Goal: Transaction & Acquisition: Purchase product/service

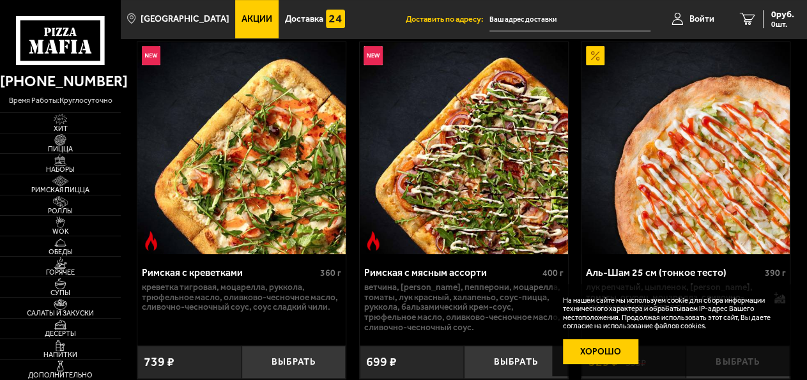
click at [609, 355] on button "Хорошо" at bounding box center [600, 351] width 75 height 25
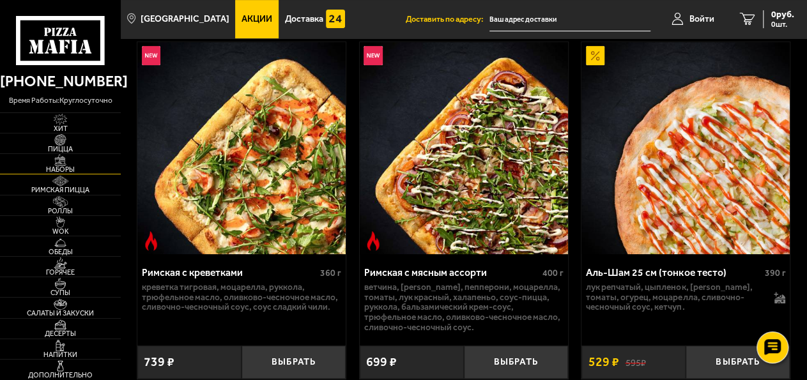
click at [81, 168] on span "Наборы" at bounding box center [60, 169] width 121 height 7
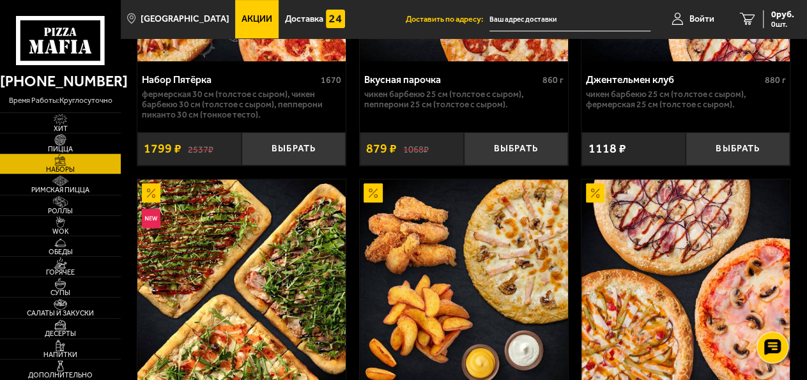
scroll to position [399, 0]
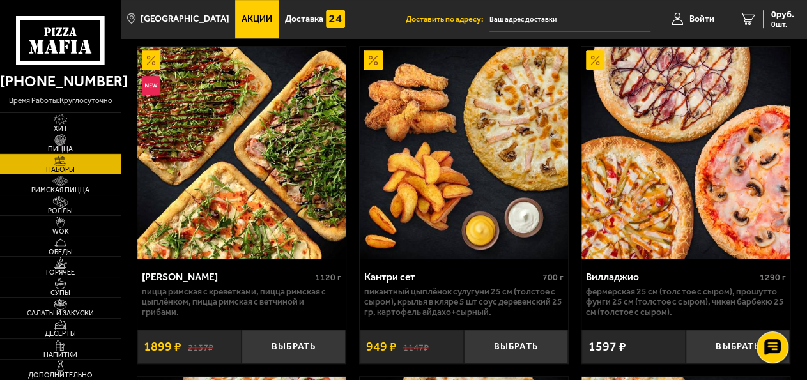
click at [259, 272] on div "Мама Миа 1120 г Пицца Римская с креветками, Пицца Римская с цыплёнком, Пицца Ри…" at bounding box center [242, 205] width 210 height 318
click at [269, 176] on img at bounding box center [241, 153] width 208 height 213
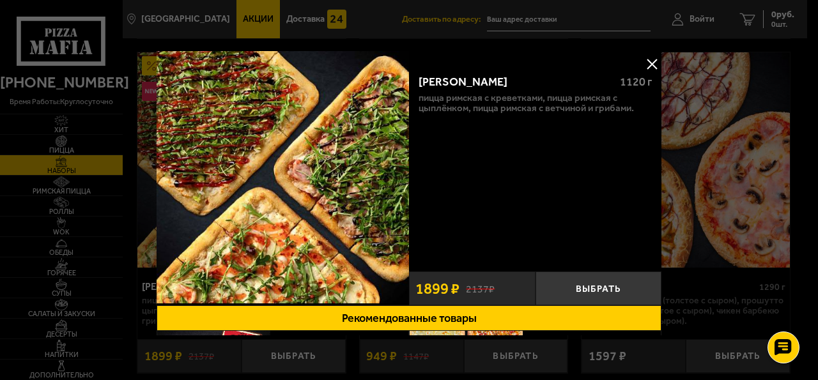
click at [642, 62] on button at bounding box center [651, 63] width 19 height 19
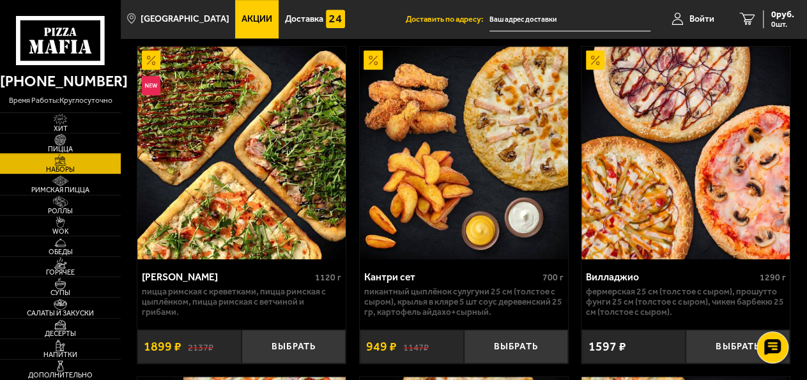
click at [67, 145] on img at bounding box center [60, 140] width 33 height 12
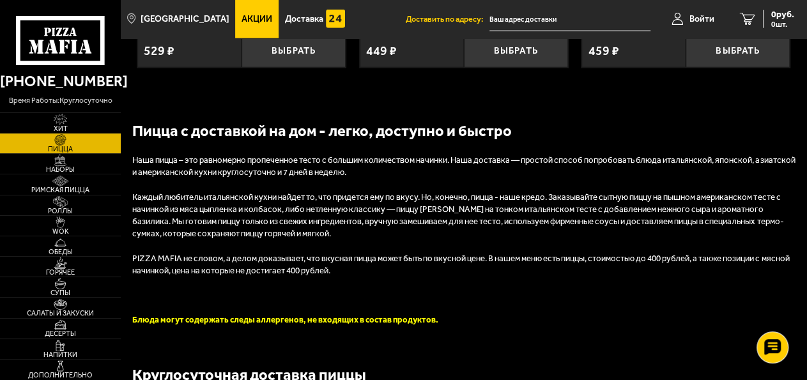
scroll to position [3722, 0]
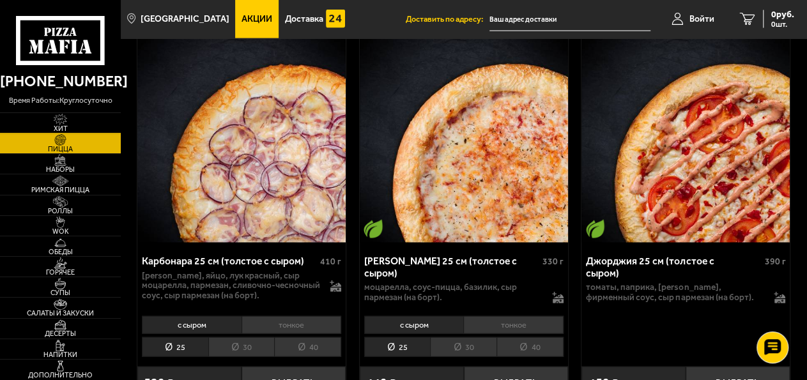
click at [67, 126] on span "Хит" at bounding box center [60, 128] width 121 height 7
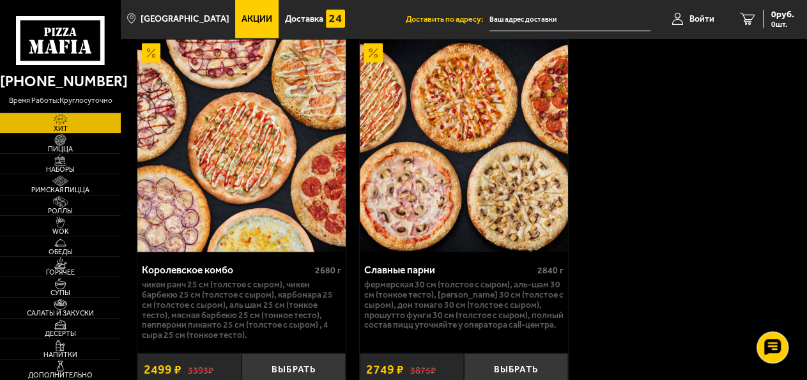
scroll to position [1861, 0]
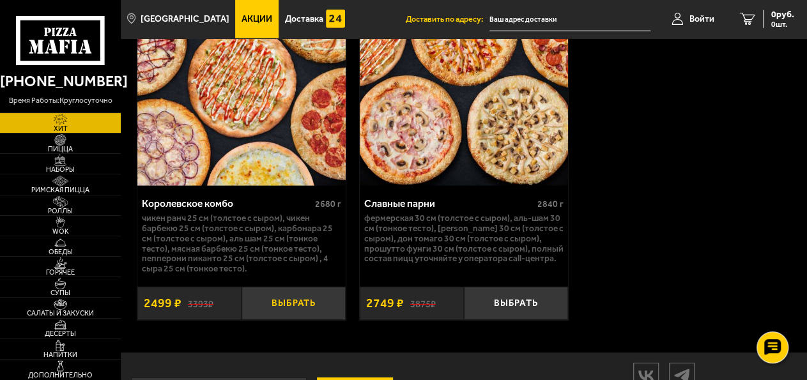
click at [309, 320] on button "Выбрать" at bounding box center [294, 303] width 104 height 33
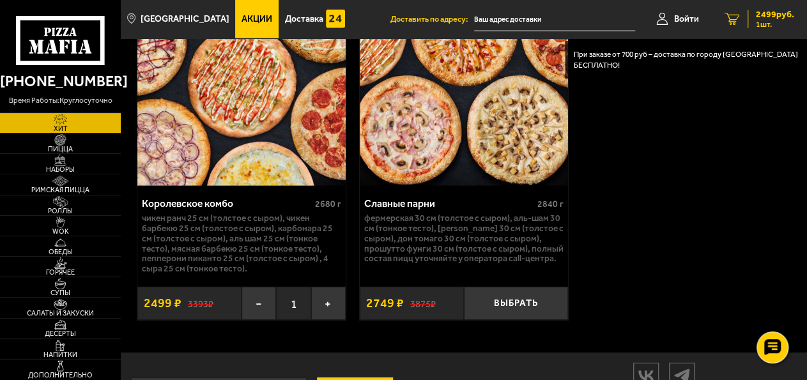
click at [771, 24] on span "1 шт." at bounding box center [775, 24] width 38 height 8
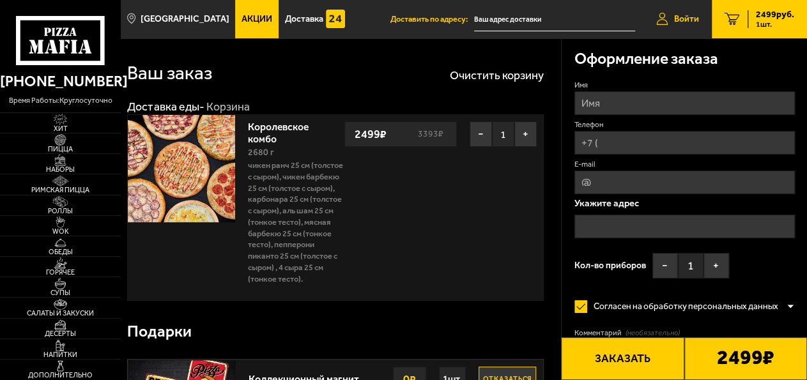
click at [677, 12] on link "Войти" at bounding box center [678, 19] width 68 height 38
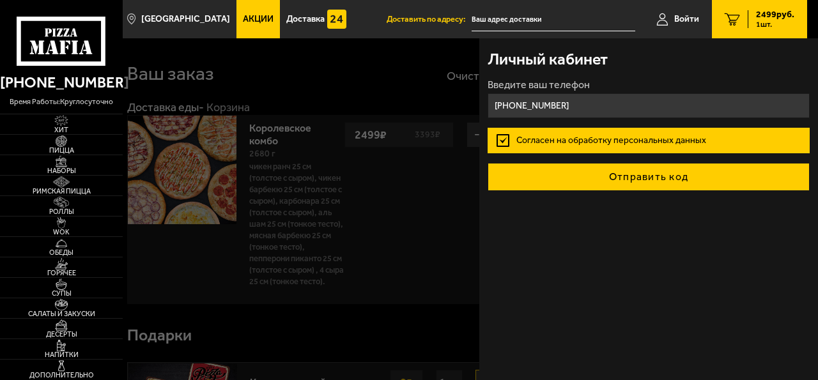
type input "[PHONE_NUMBER]"
click at [639, 180] on button "Отправить код" at bounding box center [648, 177] width 321 height 28
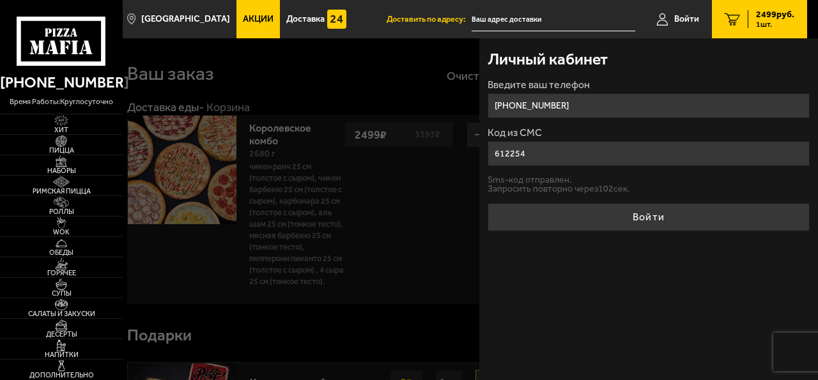
type input "612254"
click at [488, 203] on button "Войти" at bounding box center [648, 217] width 321 height 28
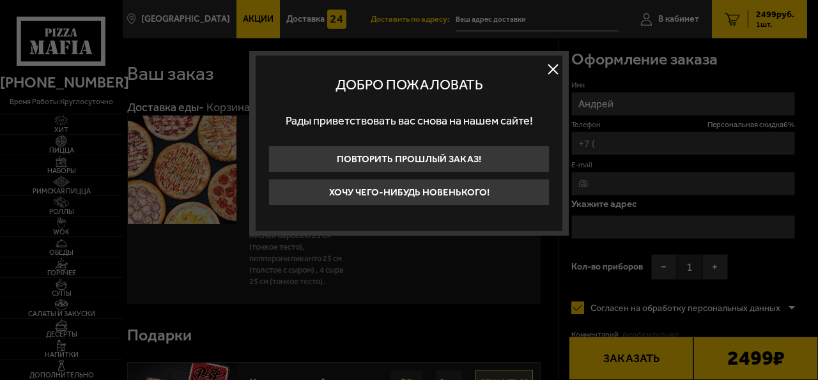
type input "[PHONE_NUMBER]"
type input "[STREET_ADDRESS][PERSON_NAME]"
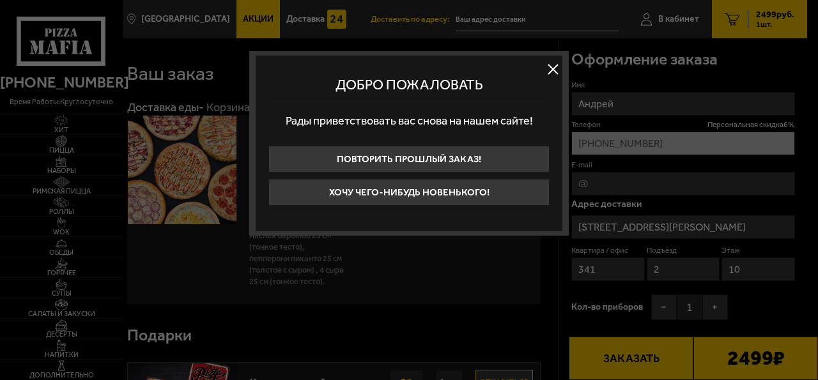
click at [550, 73] on button at bounding box center [552, 68] width 19 height 19
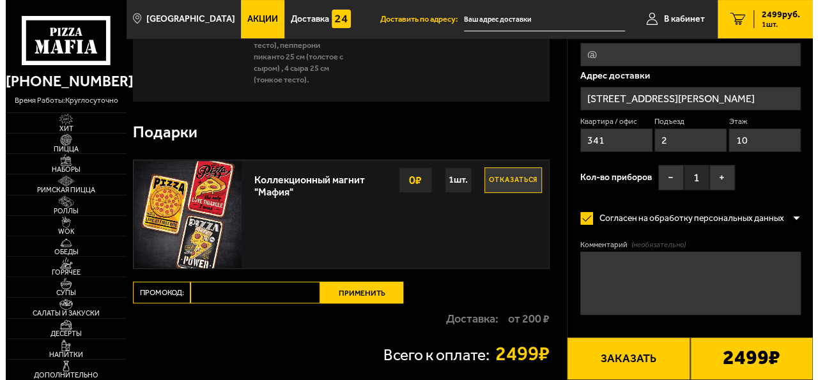
scroll to position [266, 0]
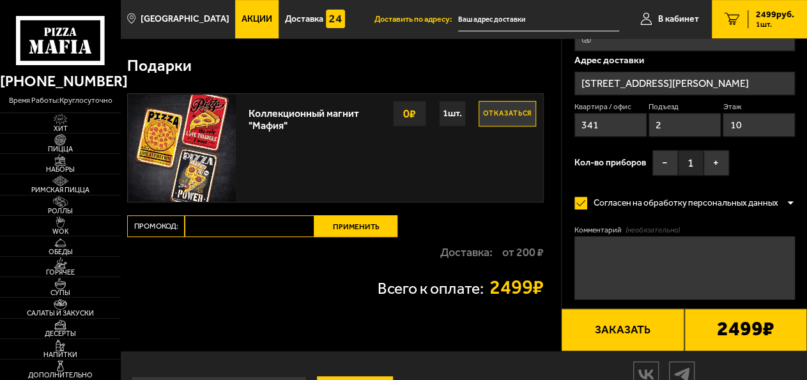
click at [647, 343] on button "Заказать" at bounding box center [622, 330] width 123 height 43
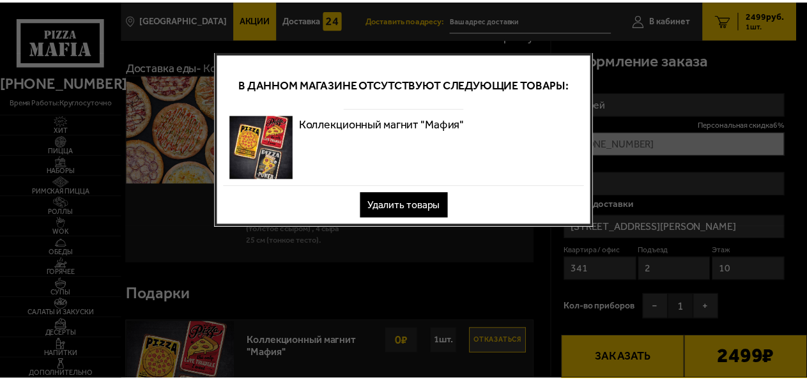
scroll to position [0, 0]
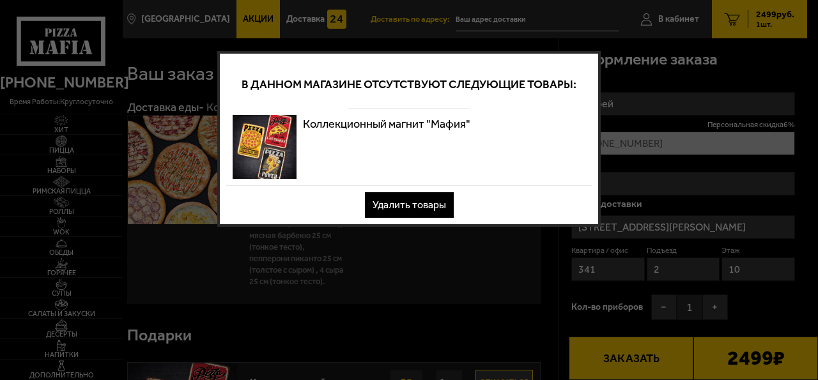
click at [463, 261] on div at bounding box center [409, 190] width 818 height 380
click at [403, 208] on button "Удалить товары" at bounding box center [409, 205] width 89 height 26
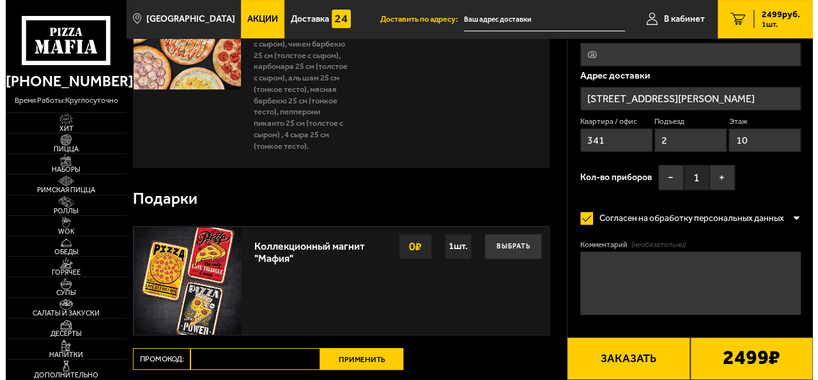
scroll to position [199, 0]
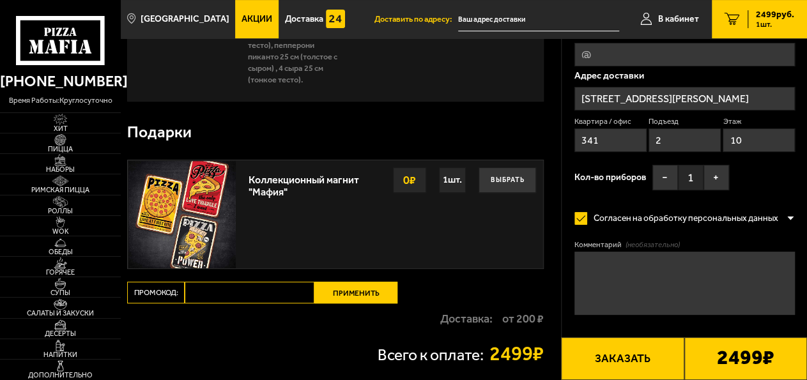
click at [596, 355] on button "Заказать" at bounding box center [622, 358] width 123 height 43
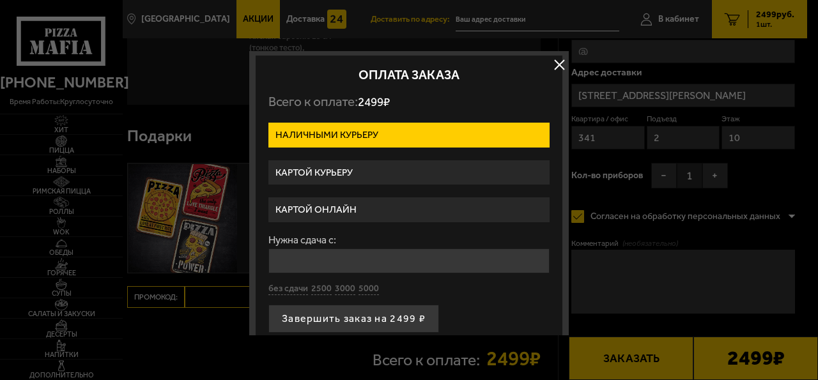
click at [365, 206] on label "Картой онлайн" at bounding box center [408, 209] width 281 height 25
click at [0, 0] on input "Картой онлайн" at bounding box center [0, 0] width 0 height 0
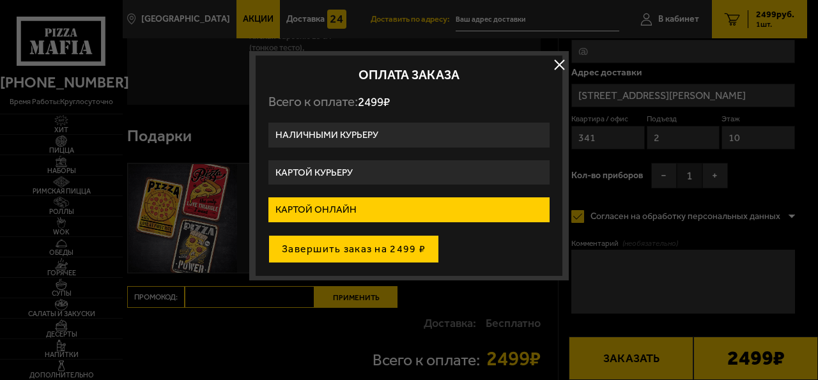
click at [361, 239] on button "Завершить заказ на 2499 ₽" at bounding box center [353, 249] width 171 height 28
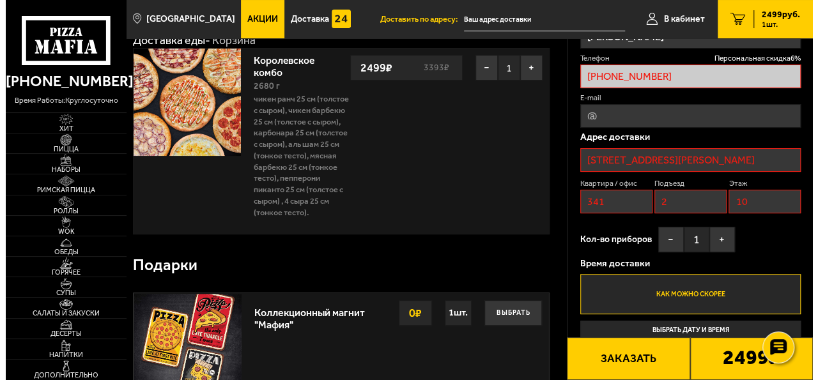
scroll to position [133, 0]
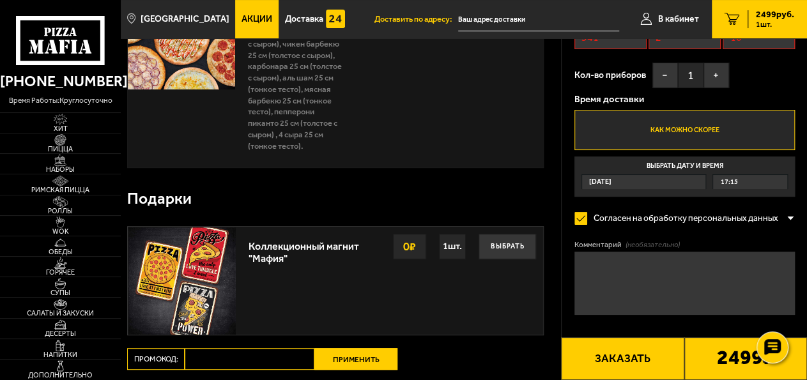
click at [591, 359] on button "Заказать" at bounding box center [622, 358] width 123 height 43
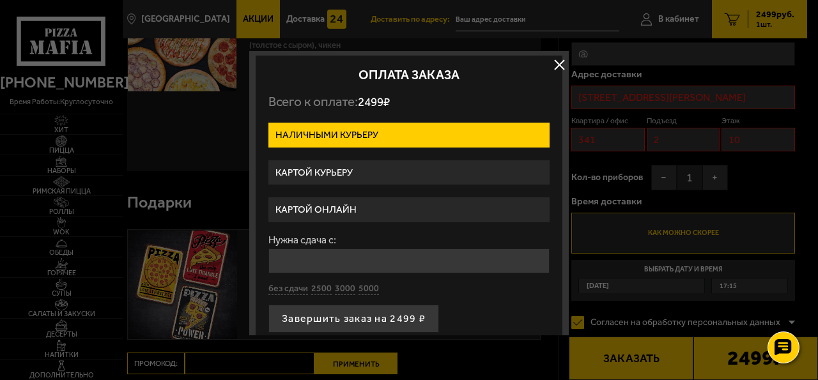
click at [394, 168] on label "Картой курьеру" at bounding box center [408, 172] width 281 height 25
click at [0, 0] on input "Картой курьеру" at bounding box center [0, 0] width 0 height 0
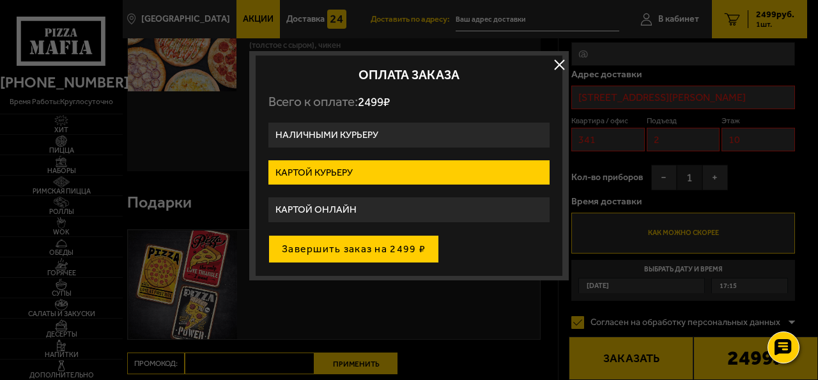
click at [355, 252] on button "Завершить заказ на 2499 ₽" at bounding box center [353, 249] width 171 height 28
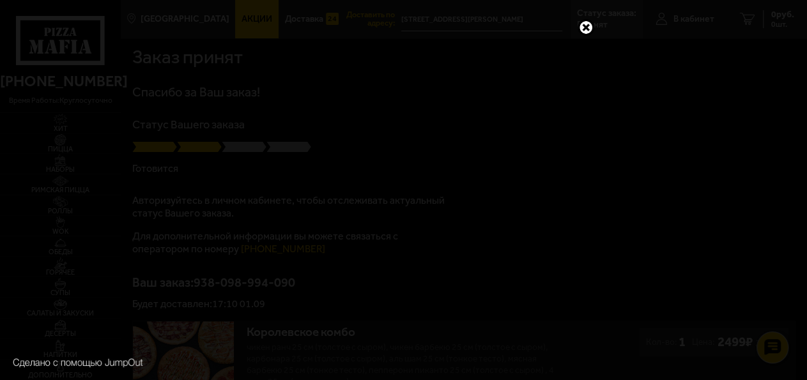
click at [581, 27] on link at bounding box center [586, 27] width 17 height 17
